Goal: Task Accomplishment & Management: Manage account settings

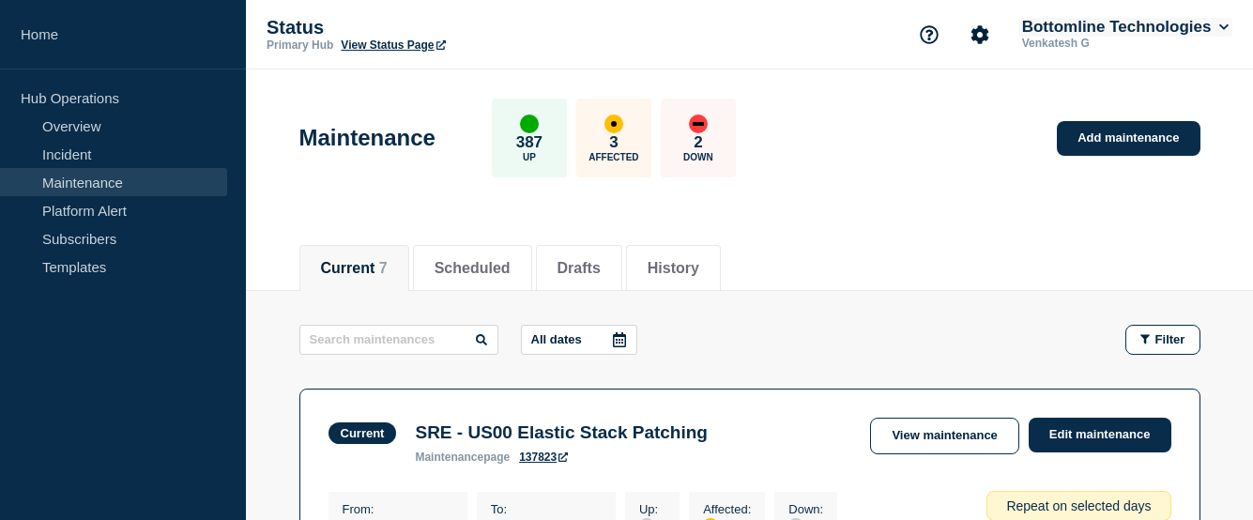
click at [1222, 28] on icon at bounding box center [1225, 27] width 10 height 11
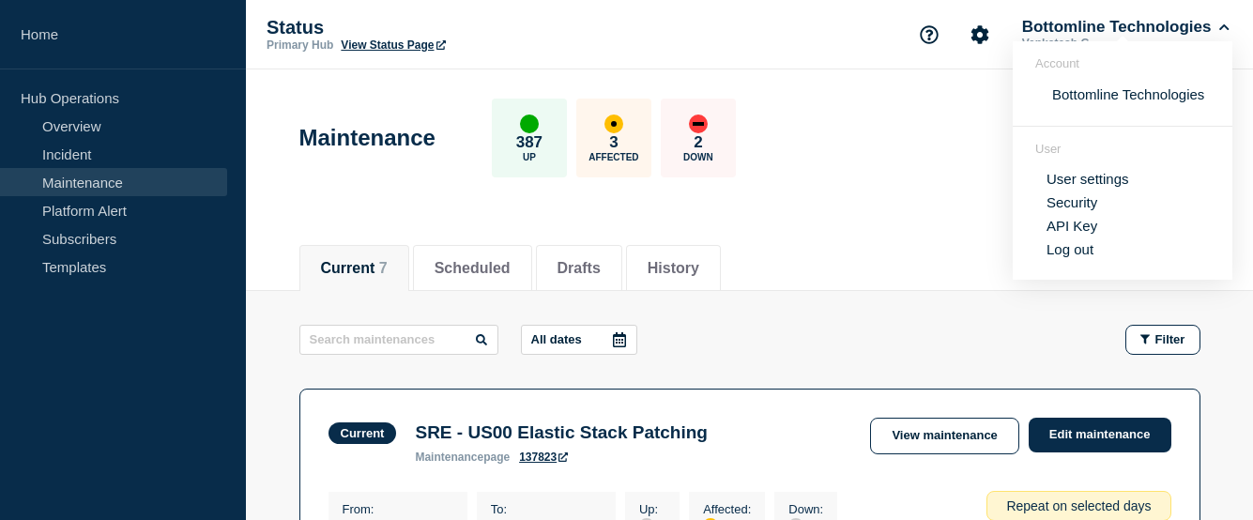
click at [1099, 183] on link "User settings" at bounding box center [1088, 179] width 83 height 16
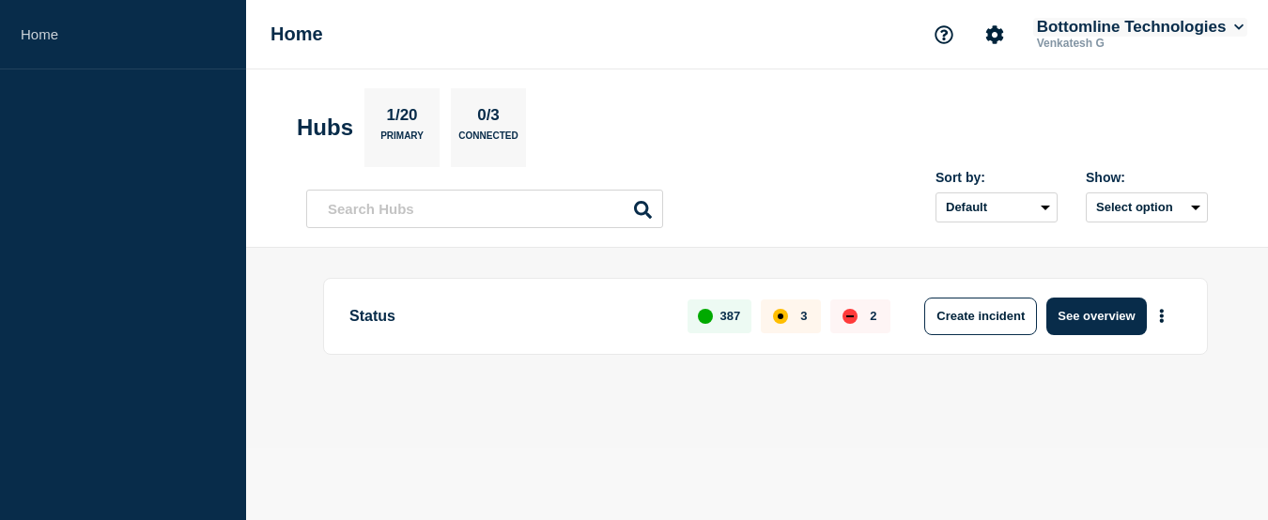
click at [1227, 33] on button "Bottomline Technologies" at bounding box center [1140, 27] width 214 height 19
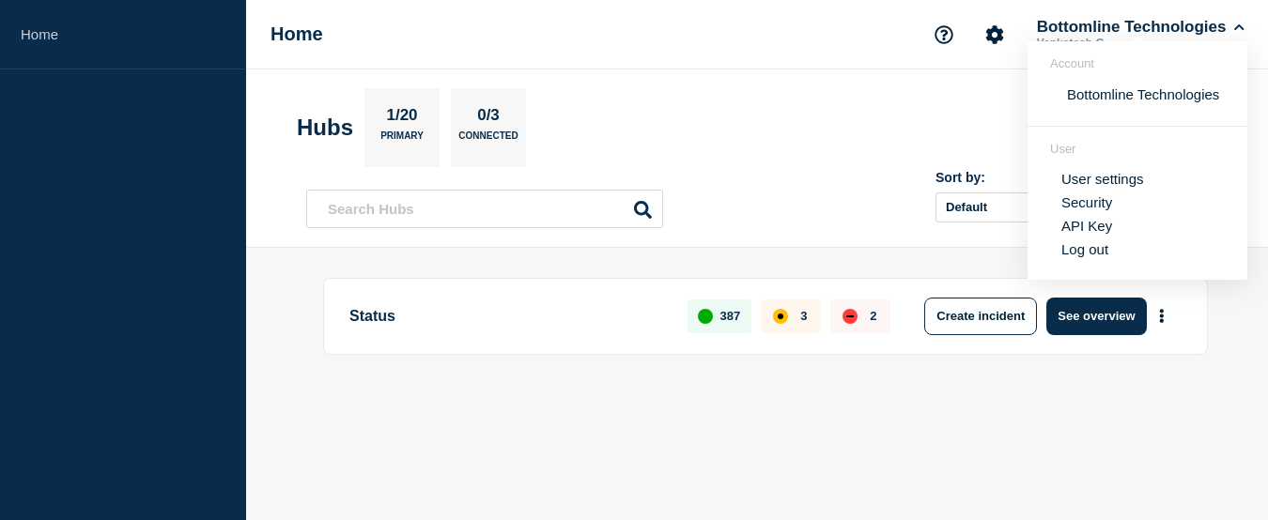
click at [1111, 179] on link "User settings" at bounding box center [1102, 179] width 83 height 16
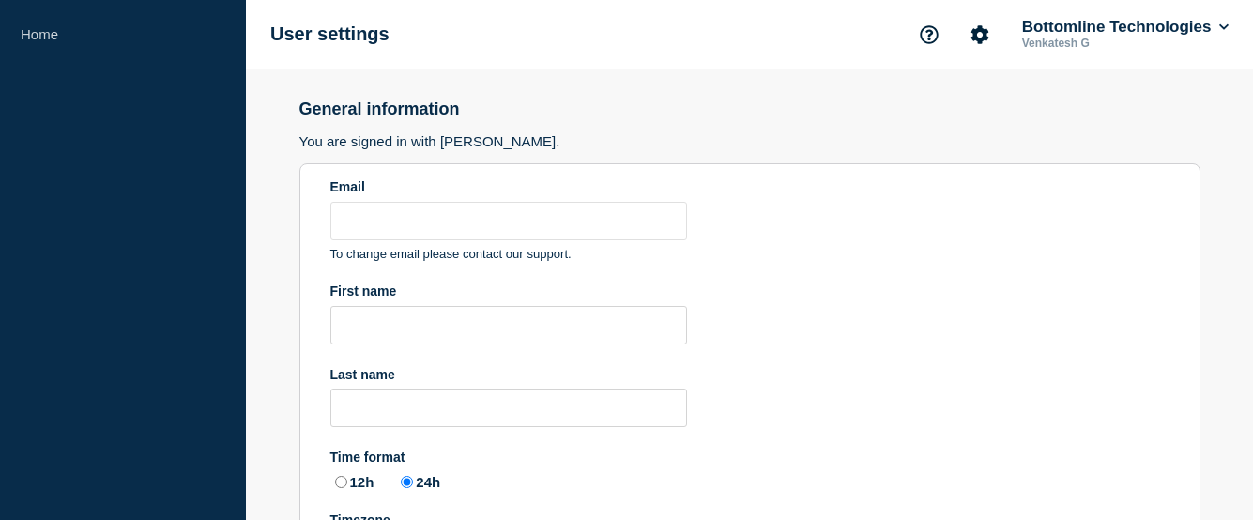
type input "venkatesh.g@bottomline.com"
type input "Venkatesh"
type input "G"
radio input "true"
select select "hub"
